Goal: Navigation & Orientation: Find specific page/section

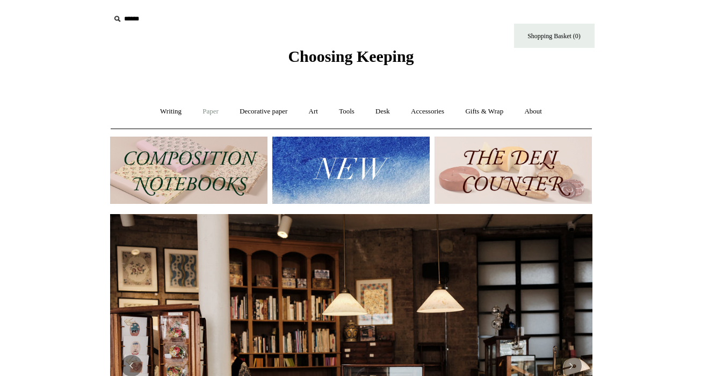
click at [200, 112] on link "Paper +" at bounding box center [210, 111] width 35 height 28
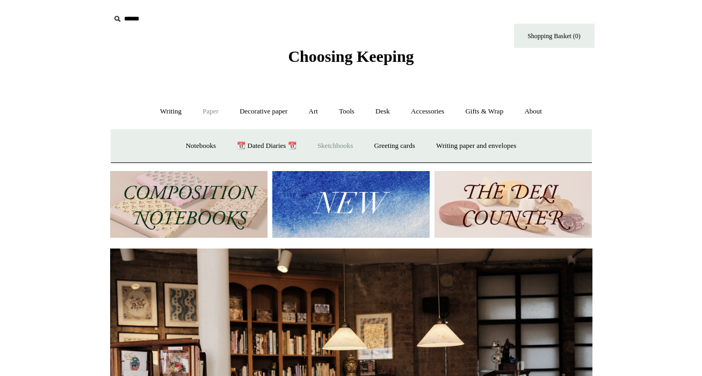
click at [323, 144] on link "Sketchbooks +" at bounding box center [335, 146] width 55 height 28
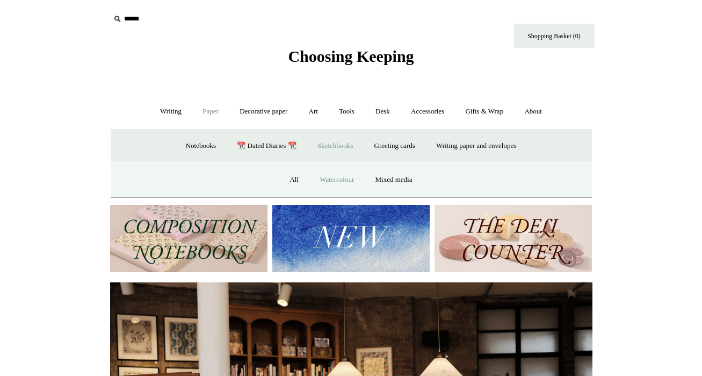
click at [338, 174] on link "Watercolour" at bounding box center [337, 179] width 54 height 28
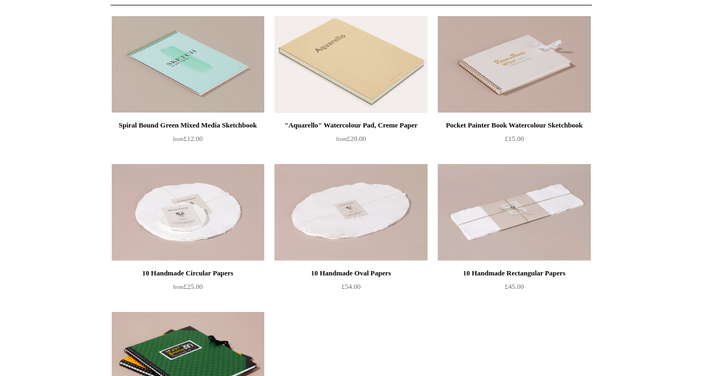
scroll to position [89, 0]
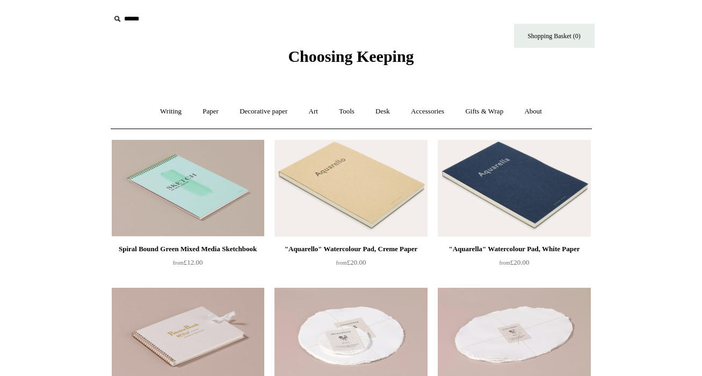
click at [500, 177] on img at bounding box center [514, 188] width 153 height 97
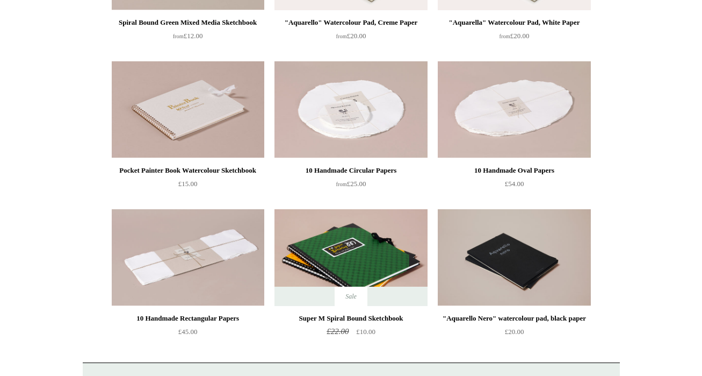
scroll to position [262, 0]
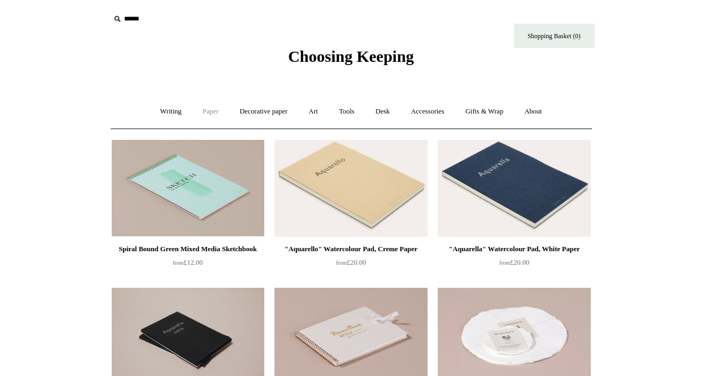
click at [214, 110] on link "Paper +" at bounding box center [210, 111] width 35 height 28
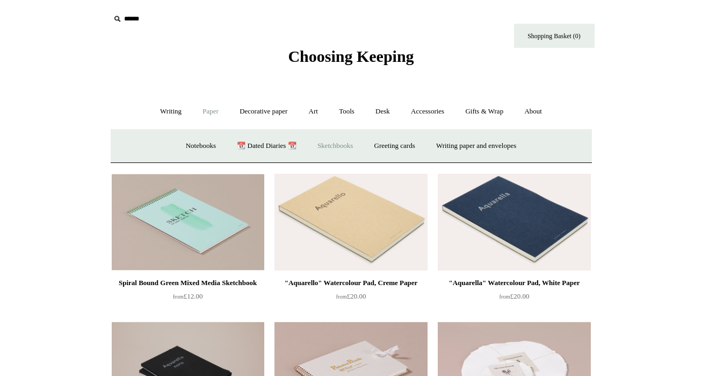
click at [328, 151] on link "Sketchbooks +" at bounding box center [335, 146] width 55 height 28
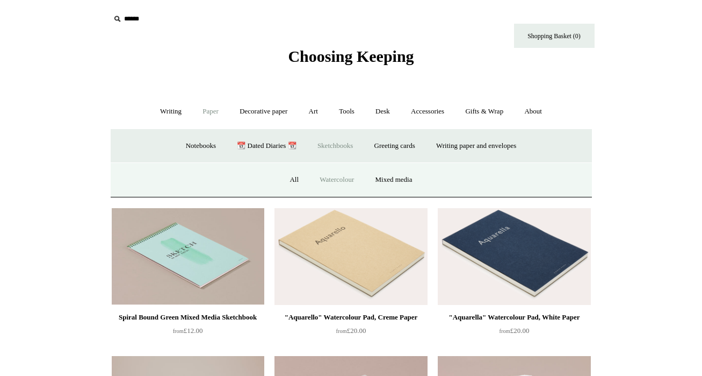
click at [326, 181] on link "Watercolour" at bounding box center [337, 179] width 54 height 28
